Goal: Check status: Check status

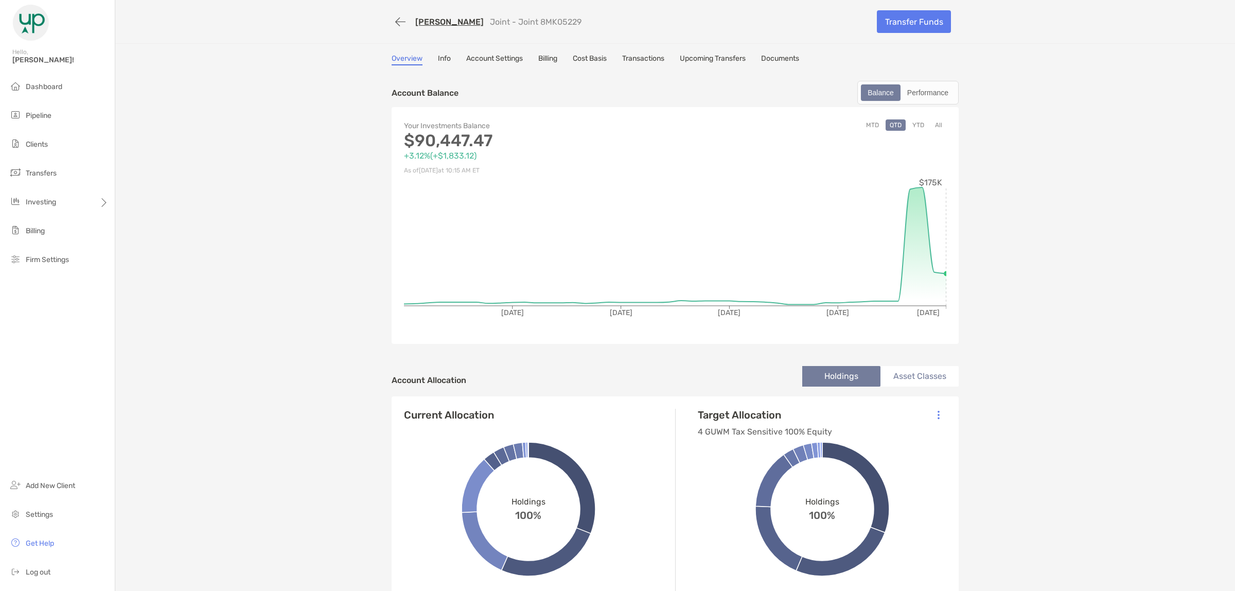
click at [647, 58] on link "Transactions" at bounding box center [643, 59] width 42 height 11
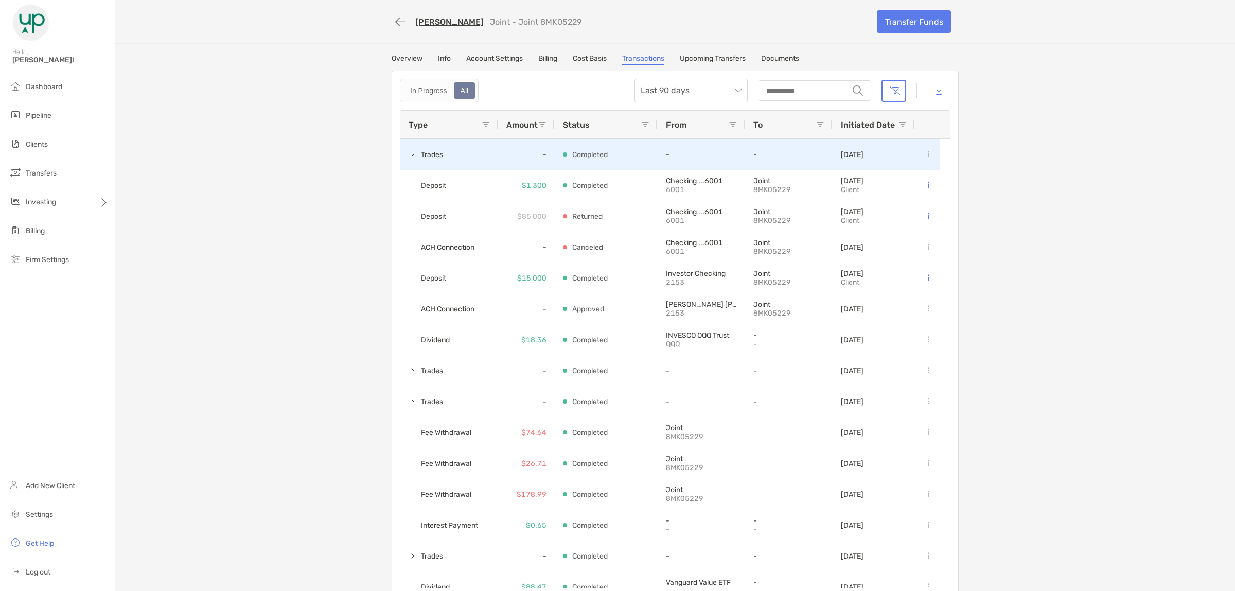
click at [409, 153] on span at bounding box center [412, 154] width 8 height 8
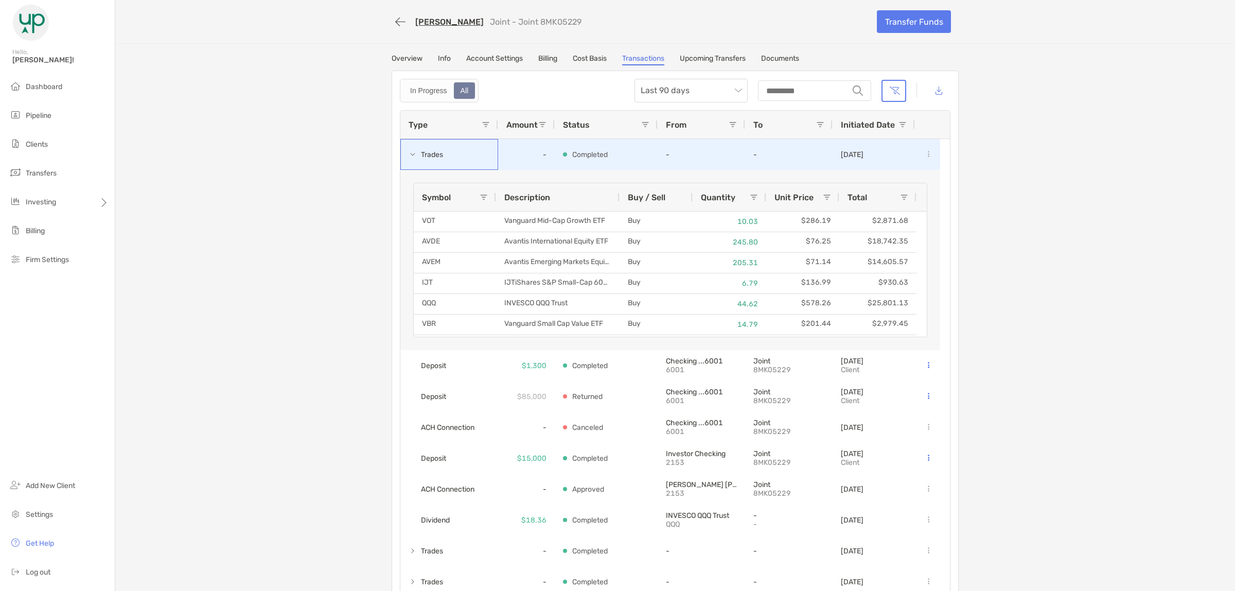
click at [409, 153] on span at bounding box center [412, 154] width 8 height 8
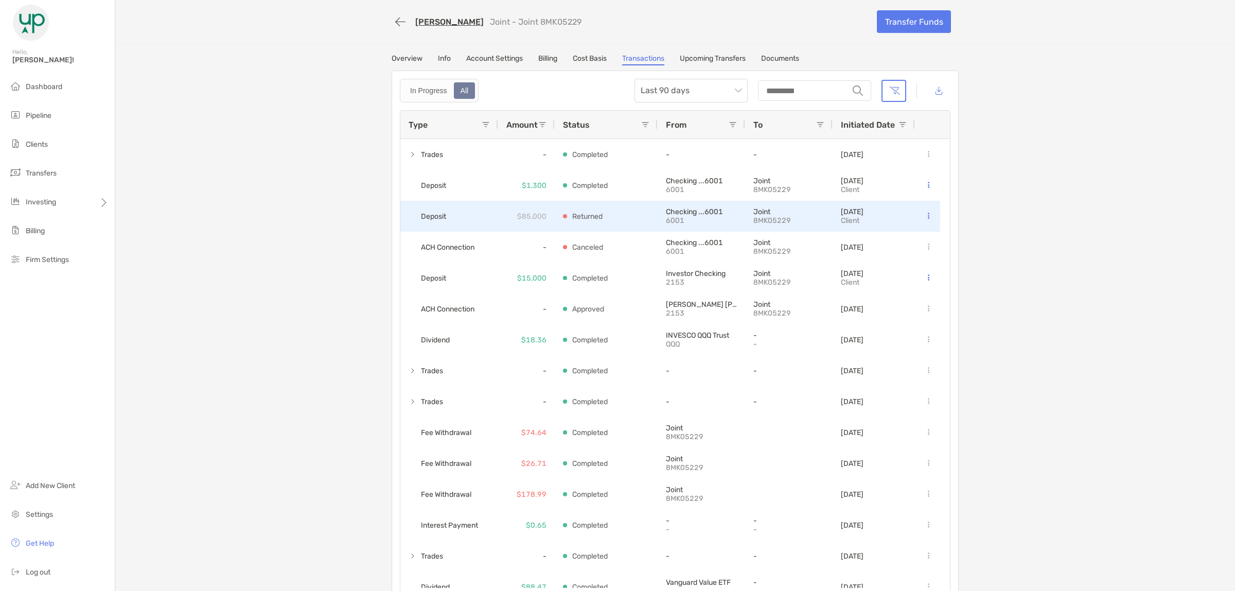
click at [556, 212] on div "Returned" at bounding box center [606, 216] width 103 height 31
